Goal: Information Seeking & Learning: Find specific fact

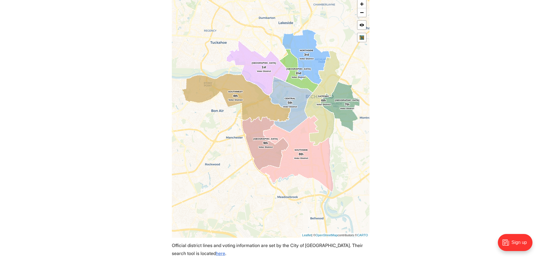
scroll to position [227, 0]
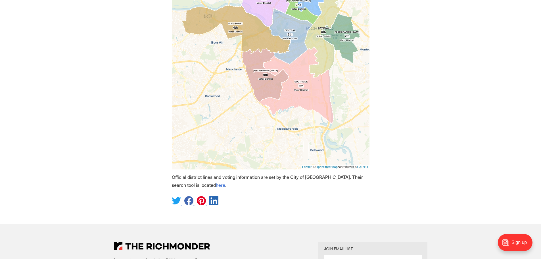
click at [193, 189] on p "Official district lines and voting information are set by the City of [GEOGRAPH…" at bounding box center [271, 181] width 198 height 16
click at [216, 188] on link "here" at bounding box center [220, 185] width 9 height 6
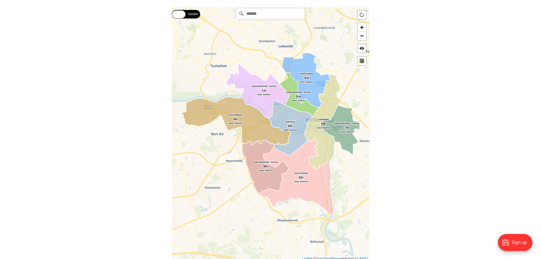
scroll to position [114, 0]
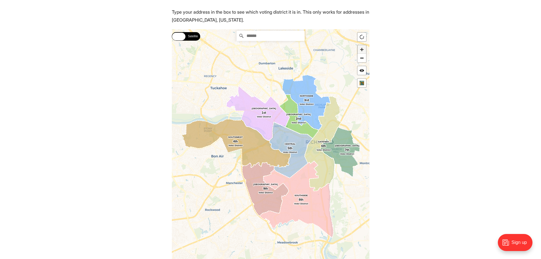
click at [360, 51] on link "+" at bounding box center [361, 49] width 9 height 9
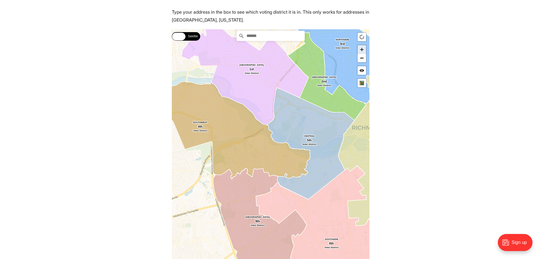
click at [360, 51] on link "+" at bounding box center [361, 49] width 9 height 9
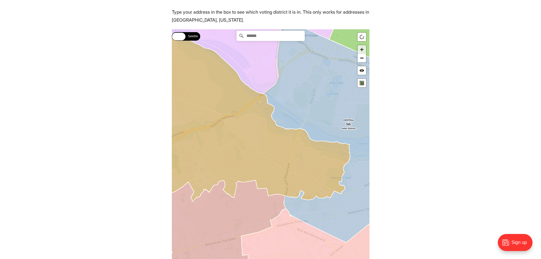
click at [360, 51] on link "+" at bounding box center [361, 49] width 9 height 9
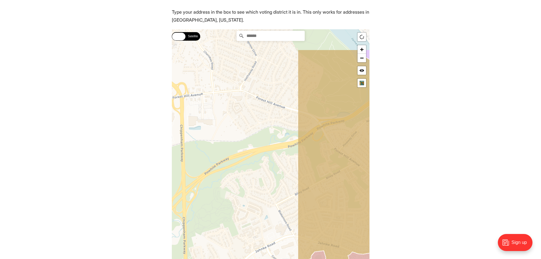
drag, startPoint x: 216, startPoint y: 108, endPoint x: 364, endPoint y: 154, distance: 154.7
click at [364, 154] on icon at bounding box center [416, 169] width 238 height 240
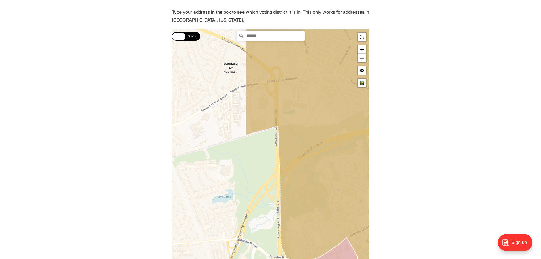
drag, startPoint x: 215, startPoint y: 223, endPoint x: 313, endPoint y: 204, distance: 99.8
click at [313, 204] on icon at bounding box center [365, 132] width 238 height 289
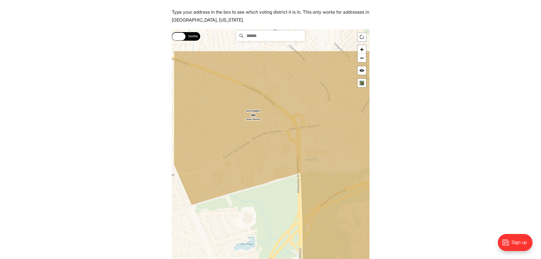
drag, startPoint x: 305, startPoint y: 103, endPoint x: 326, endPoint y: 152, distance: 53.8
click at [326, 152] on icon at bounding box center [292, 187] width 238 height 273
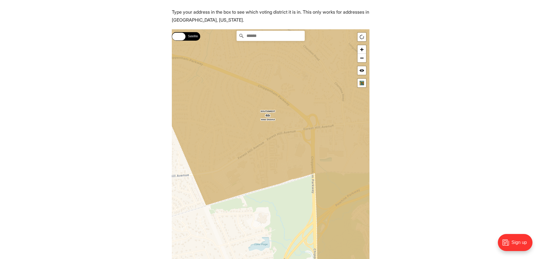
drag, startPoint x: 259, startPoint y: 143, endPoint x: 275, endPoint y: 143, distance: 16.2
click at [275, 143] on icon at bounding box center [285, 155] width 238 height 305
click at [360, 48] on link "+" at bounding box center [361, 49] width 9 height 9
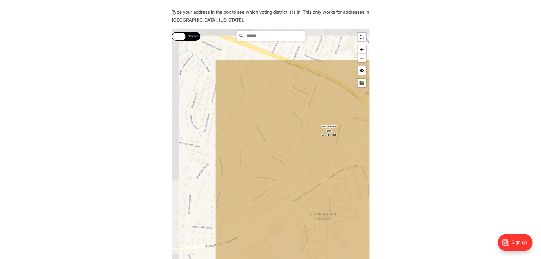
drag, startPoint x: 208, startPoint y: 81, endPoint x: 274, endPoint y: 139, distance: 88.1
click at [274, 139] on icon at bounding box center [334, 211] width 238 height 305
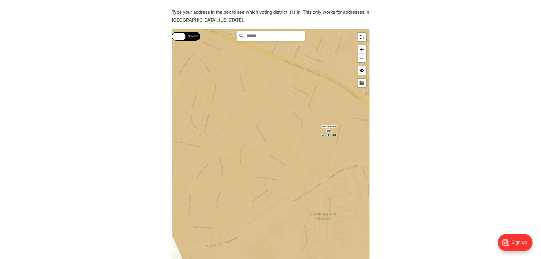
click at [229, 149] on icon at bounding box center [270, 155] width 238 height 305
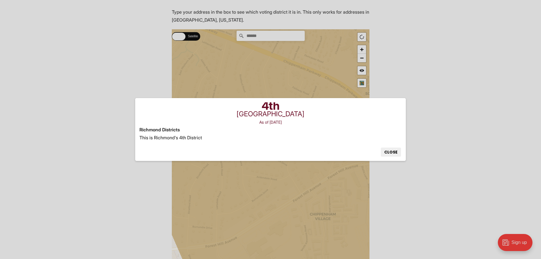
click at [397, 152] on button "Close" at bounding box center [391, 151] width 20 height 9
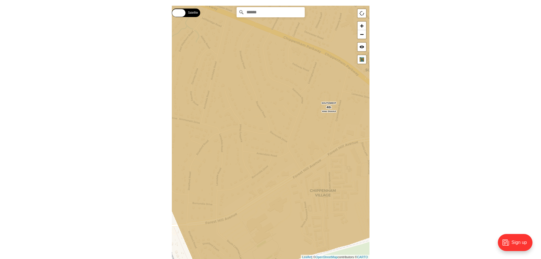
scroll to position [138, 0]
click at [361, 24] on link "+" at bounding box center [361, 25] width 9 height 9
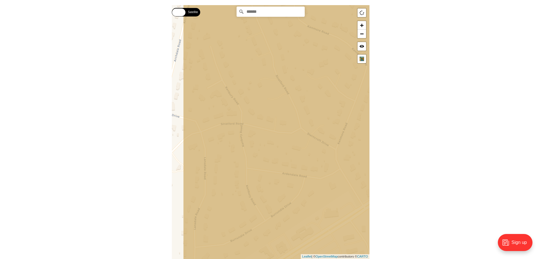
drag, startPoint x: 203, startPoint y: 164, endPoint x: 237, endPoint y: 162, distance: 34.1
click at [237, 162] on icon at bounding box center [302, 130] width 238 height 305
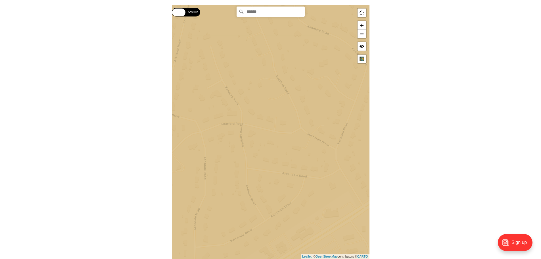
click at [237, 162] on icon at bounding box center [270, 131] width 238 height 305
